Goal: Ask a question

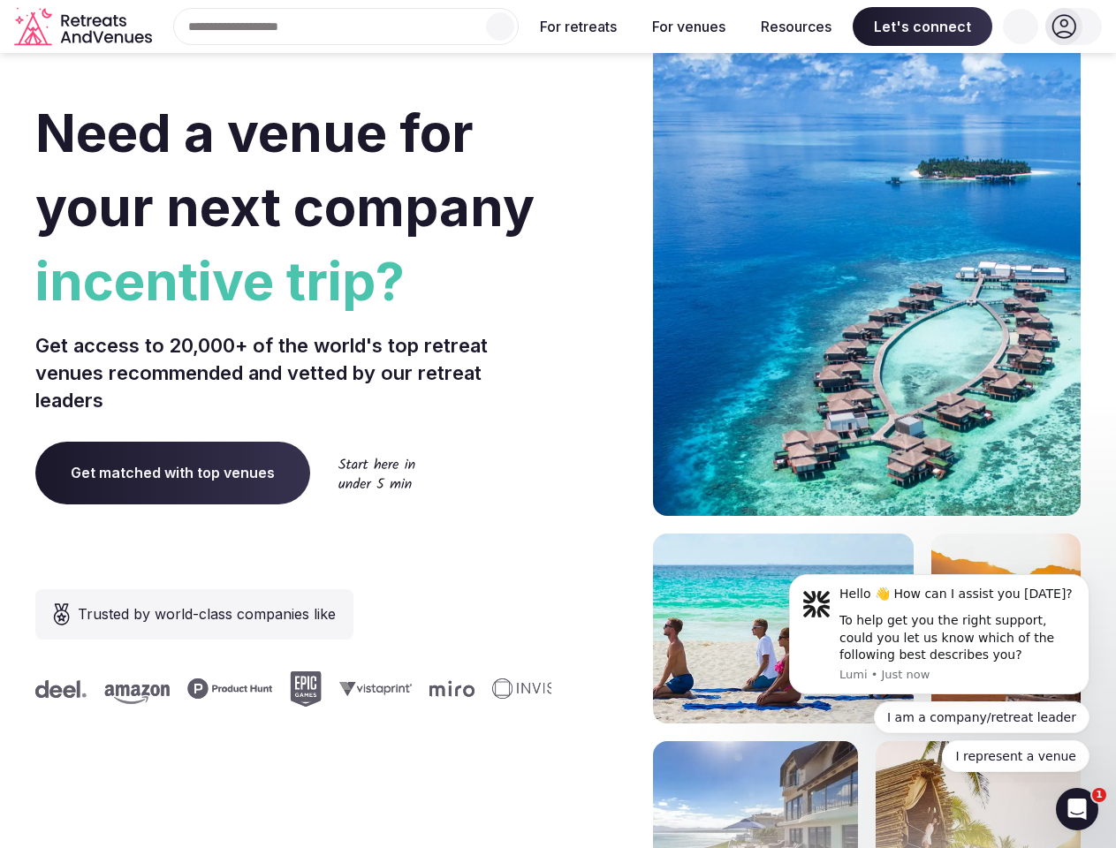
click at [558, 424] on div "Need a venue for your next company incentive trip? Get access to 20,000+ of the…" at bounding box center [557, 528] width 1045 height 1065
click at [346, 27] on div "Search Popular Destinations [GEOGRAPHIC_DATA], [GEOGRAPHIC_DATA] [GEOGRAPHIC_DA…" at bounding box center [339, 26] width 360 height 37
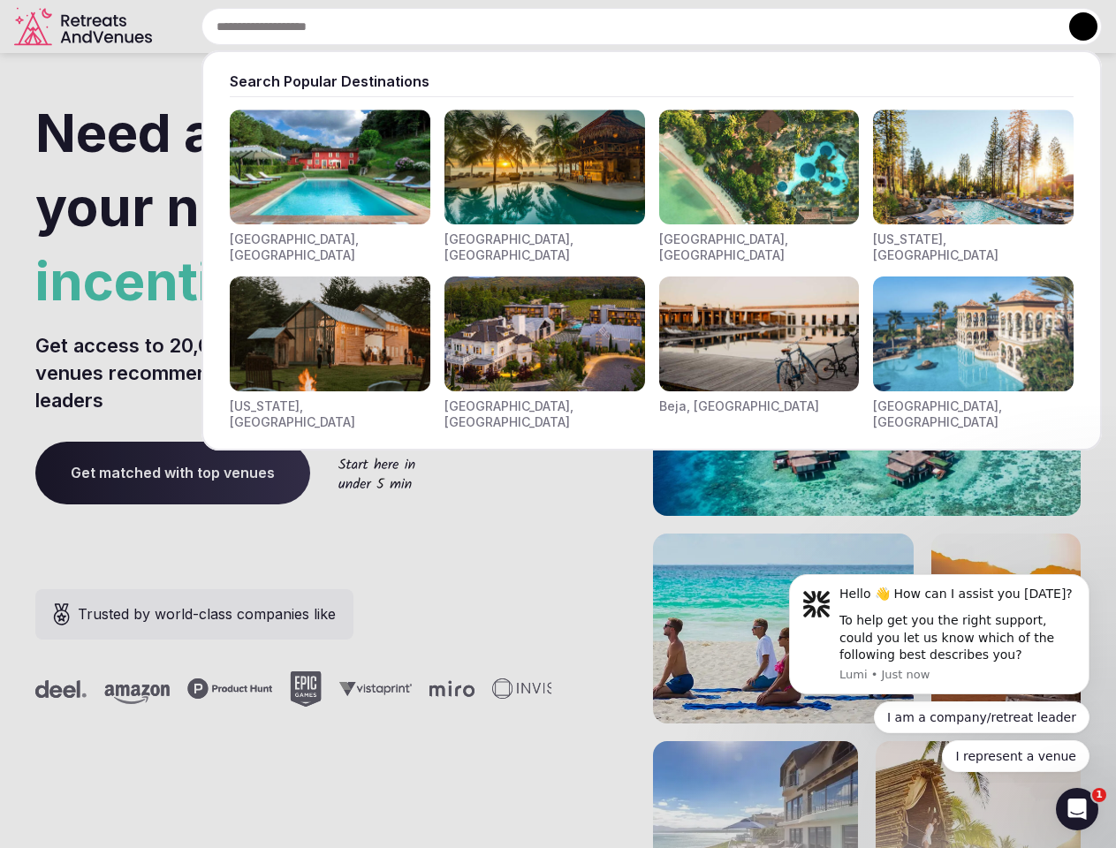
click at [500, 27] on input "text" at bounding box center [651, 26] width 900 height 37
click at [579, 27] on input "text" at bounding box center [651, 26] width 900 height 37
click at [688, 27] on input "text" at bounding box center [651, 26] width 900 height 37
click at [796, 27] on input "text" at bounding box center [651, 26] width 900 height 37
click at [923, 27] on input "text" at bounding box center [651, 26] width 900 height 37
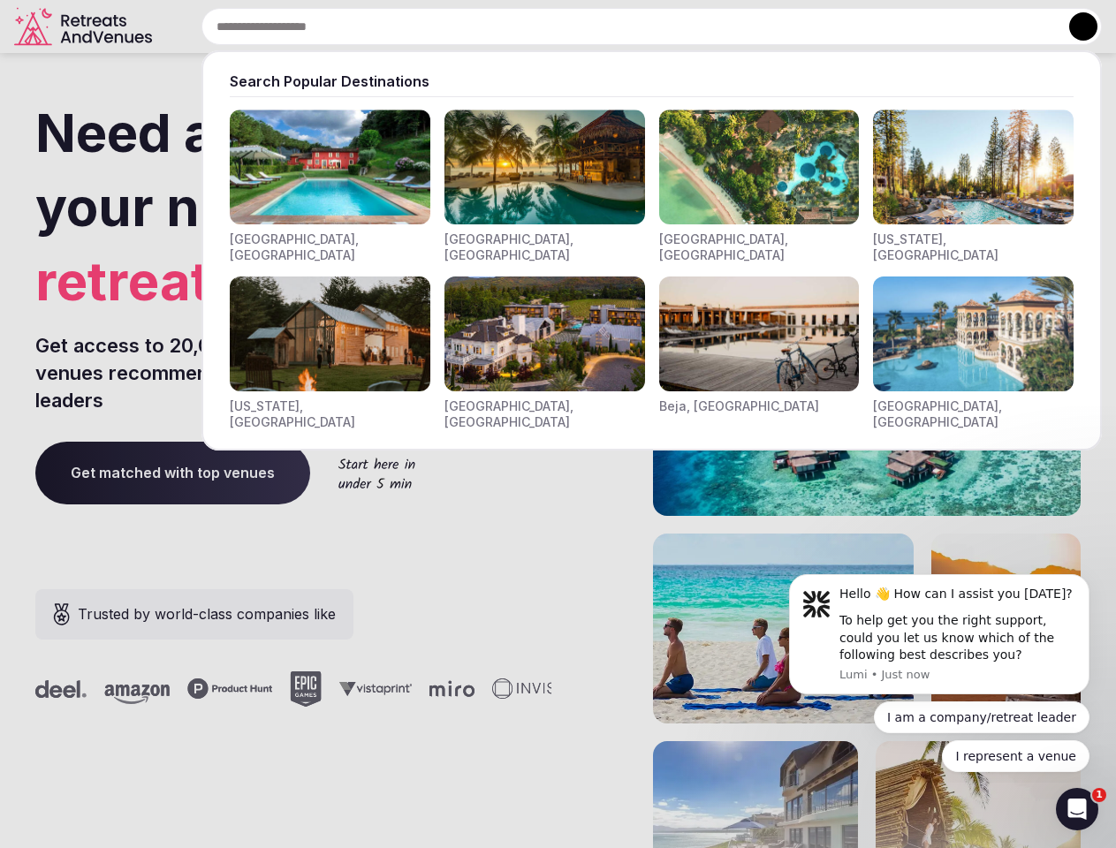
click at [1021, 27] on input "text" at bounding box center [651, 26] width 900 height 37
click at [1074, 27] on button at bounding box center [1083, 26] width 28 height 28
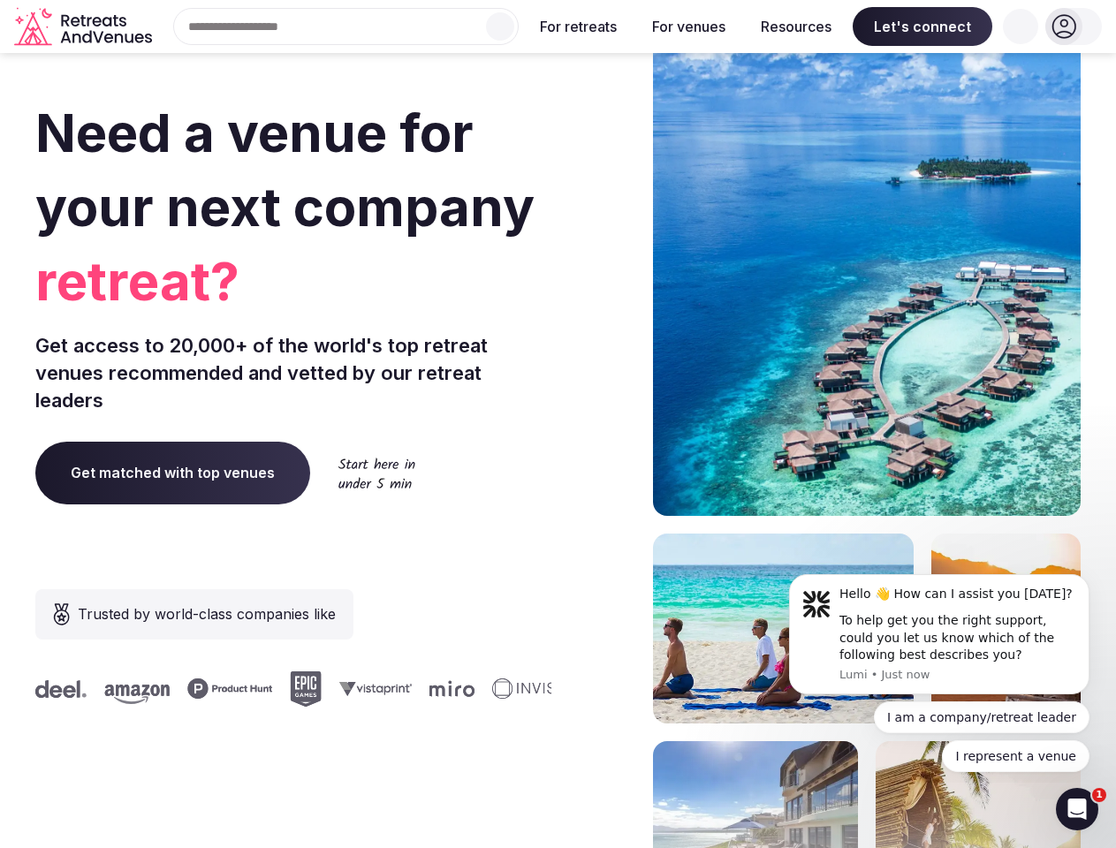
click at [939, 634] on div "To help get you the right support, could you let us know which of the following…" at bounding box center [957, 638] width 237 height 52
